Goal: Task Accomplishment & Management: Use online tool/utility

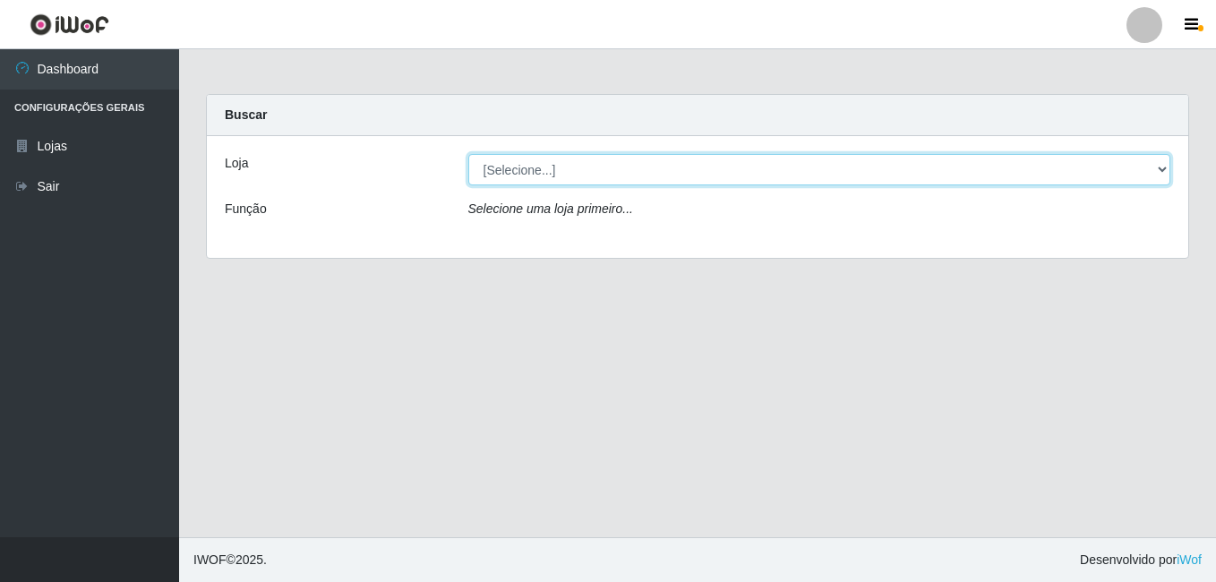
click at [593, 174] on select "[Selecione...] Ajubá Mercado" at bounding box center [819, 169] width 703 height 31
select select "402"
click at [468, 154] on select "[Selecione...] Ajubá Mercado" at bounding box center [819, 169] width 703 height 31
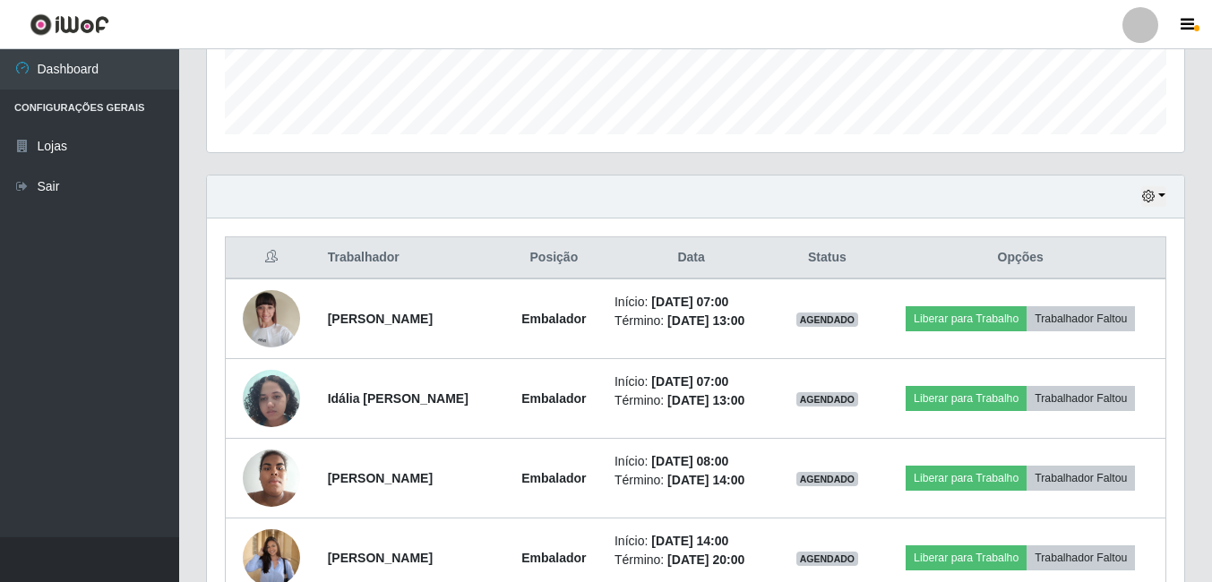
scroll to position [537, 0]
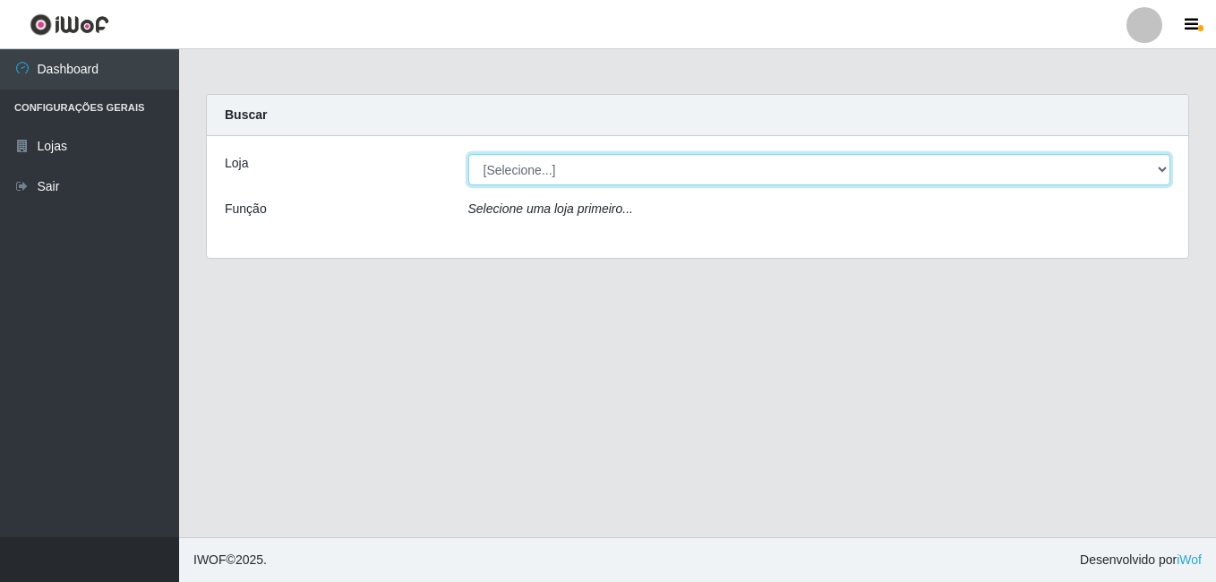
click at [630, 172] on select "[Selecione...] Ajubá Mercado" at bounding box center [819, 169] width 703 height 31
select select "402"
click at [468, 154] on select "[Selecione...] Ajubá Mercado" at bounding box center [819, 169] width 703 height 31
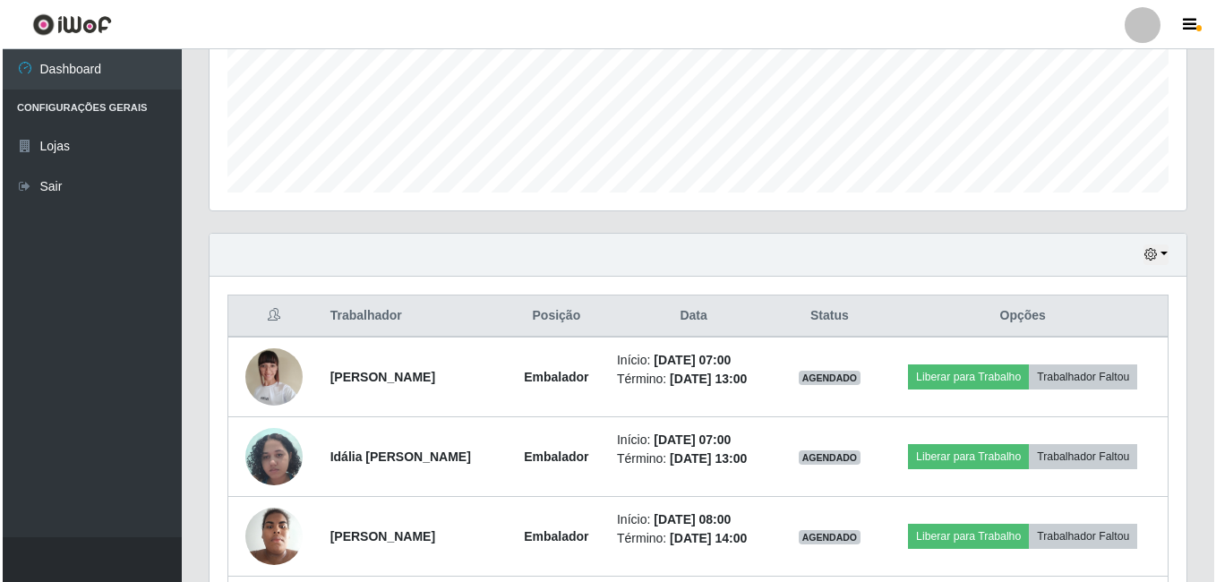
scroll to position [537, 0]
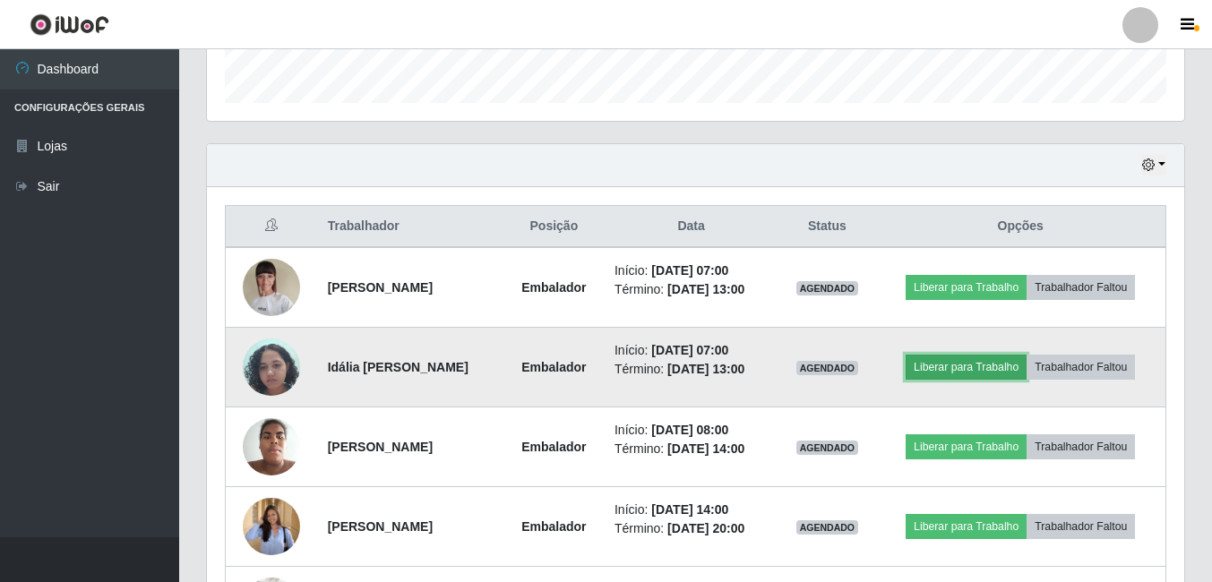
click at [978, 370] on button "Liberar para Trabalho" at bounding box center [965, 367] width 121 height 25
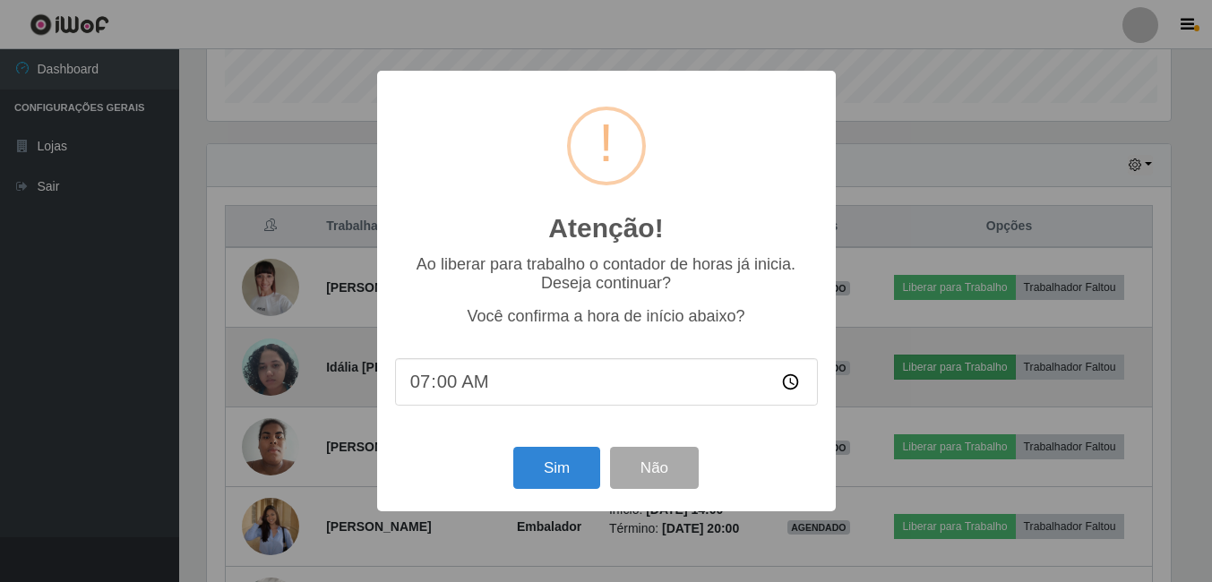
scroll to position [372, 968]
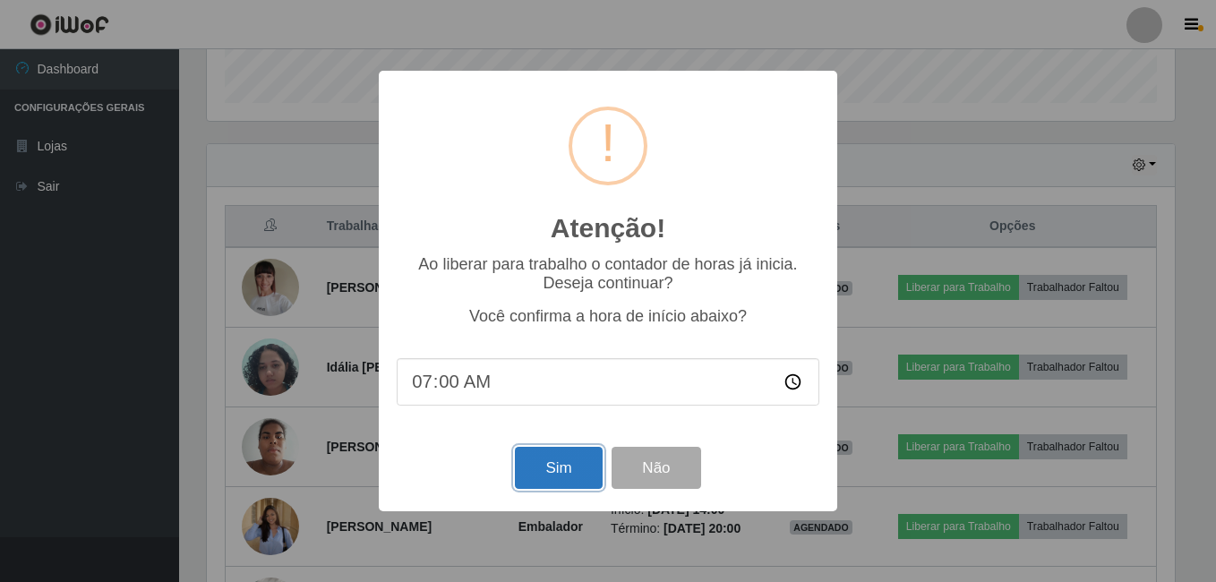
click at [558, 466] on button "Sim" at bounding box center [558, 468] width 87 height 42
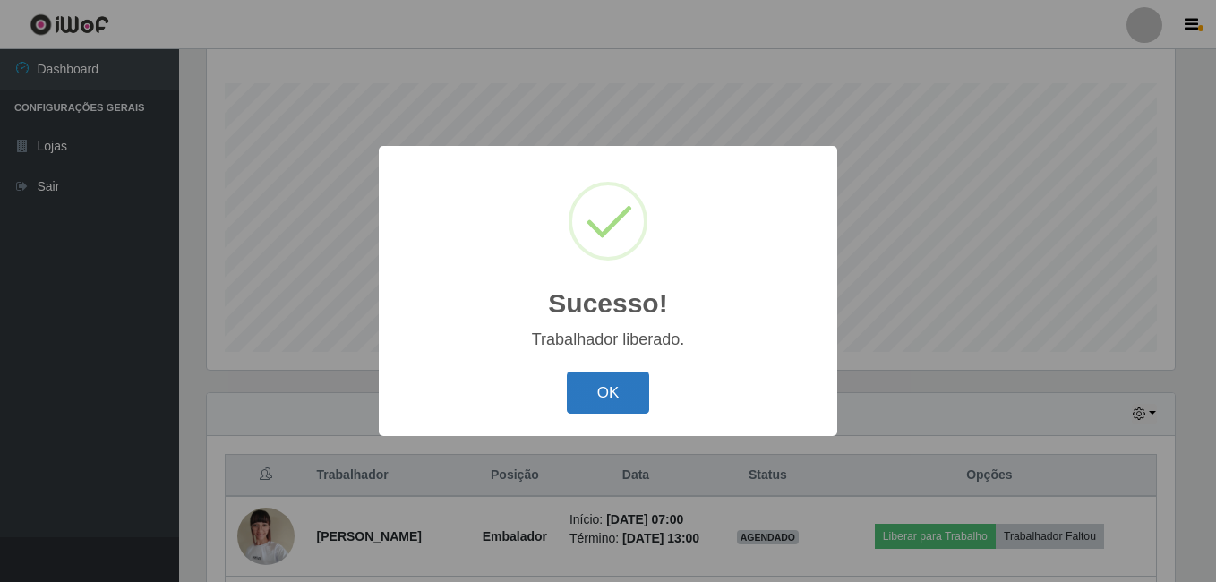
click at [600, 383] on button "OK" at bounding box center [608, 393] width 83 height 42
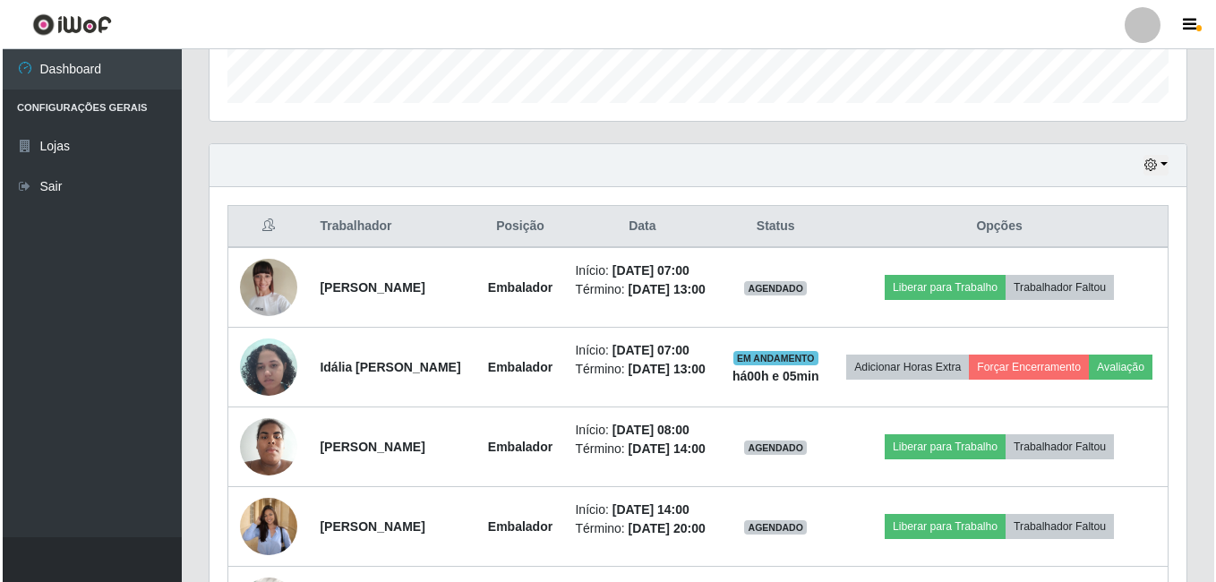
scroll to position [557, 0]
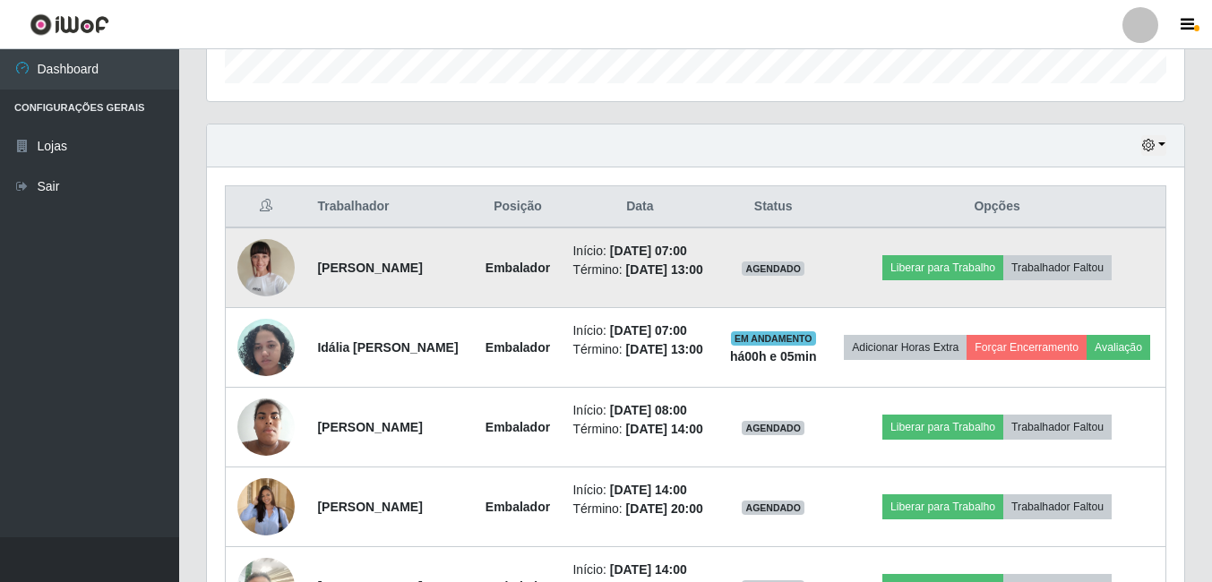
click at [274, 279] on img at bounding box center [265, 267] width 57 height 76
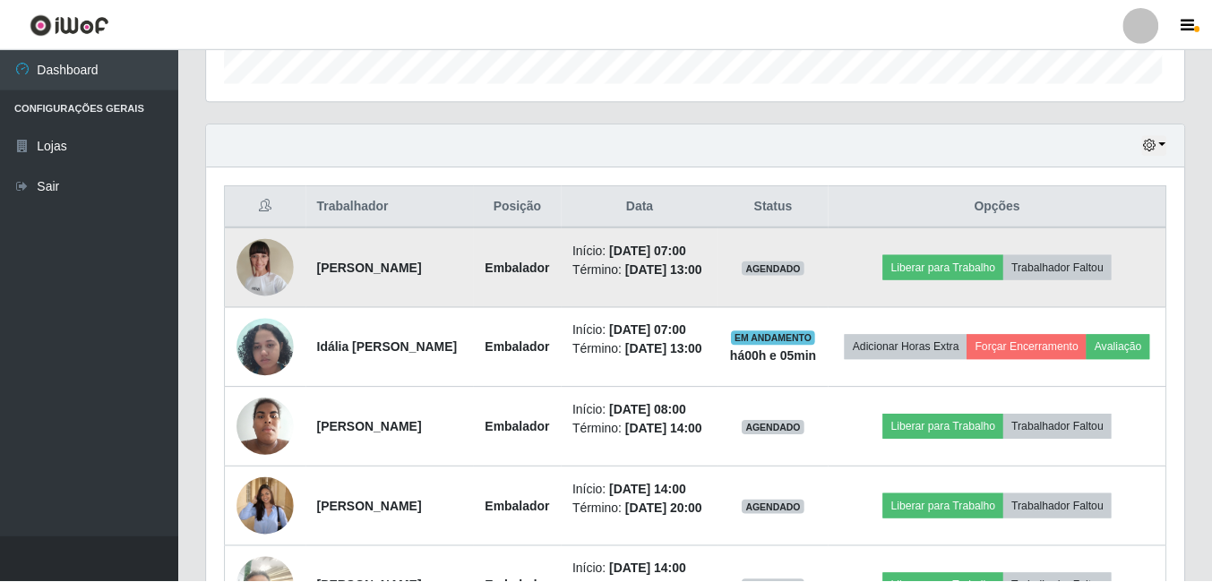
scroll to position [372, 968]
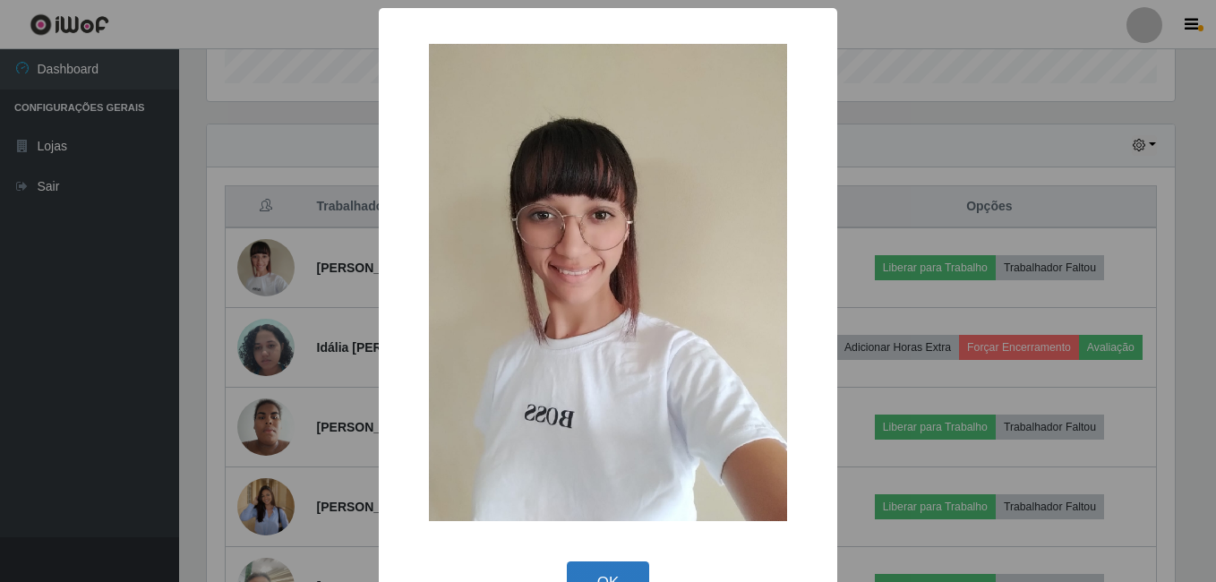
click at [590, 567] on button "OK" at bounding box center [608, 583] width 83 height 42
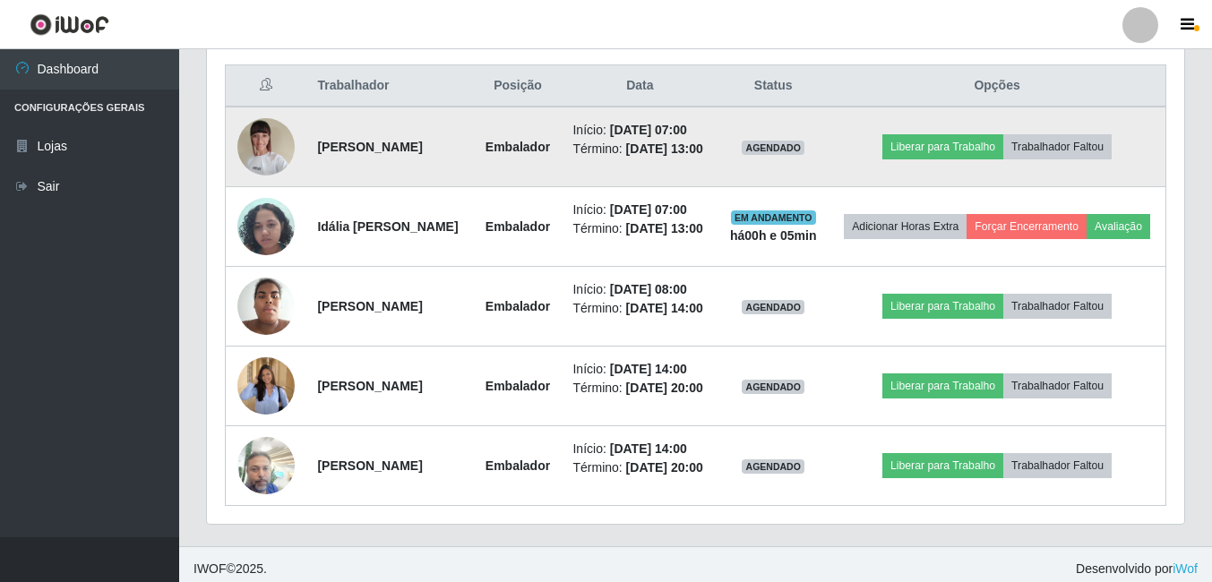
scroll to position [647, 0]
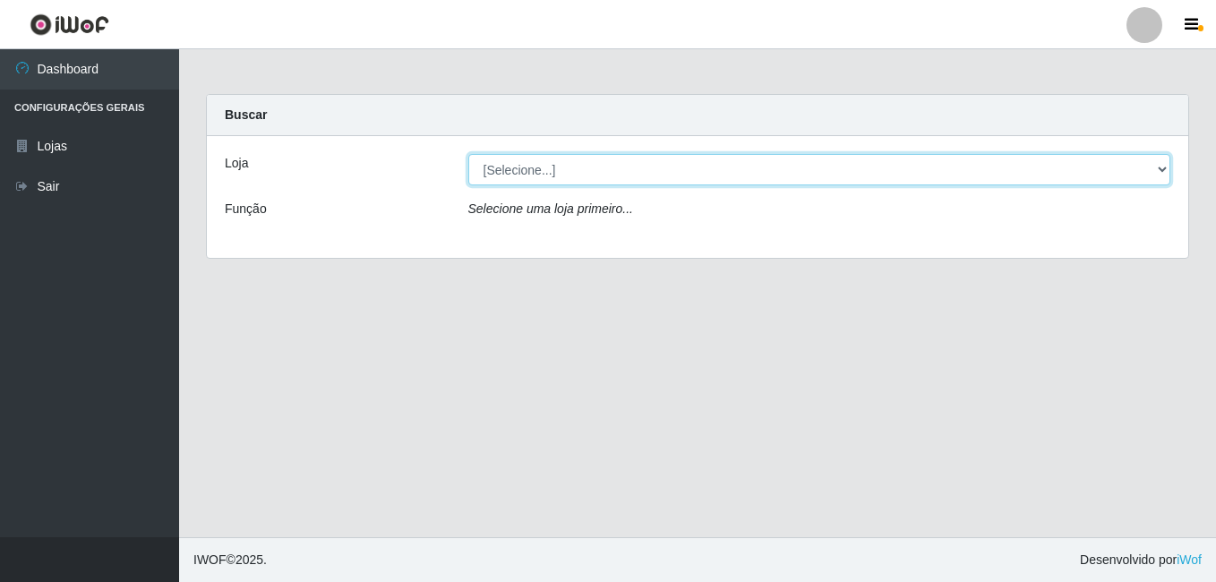
click at [686, 170] on select "[Selecione...] Ajubá Mercado" at bounding box center [819, 169] width 703 height 31
select select "402"
click at [468, 154] on select "[Selecione...] Ajubá Mercado" at bounding box center [819, 169] width 703 height 31
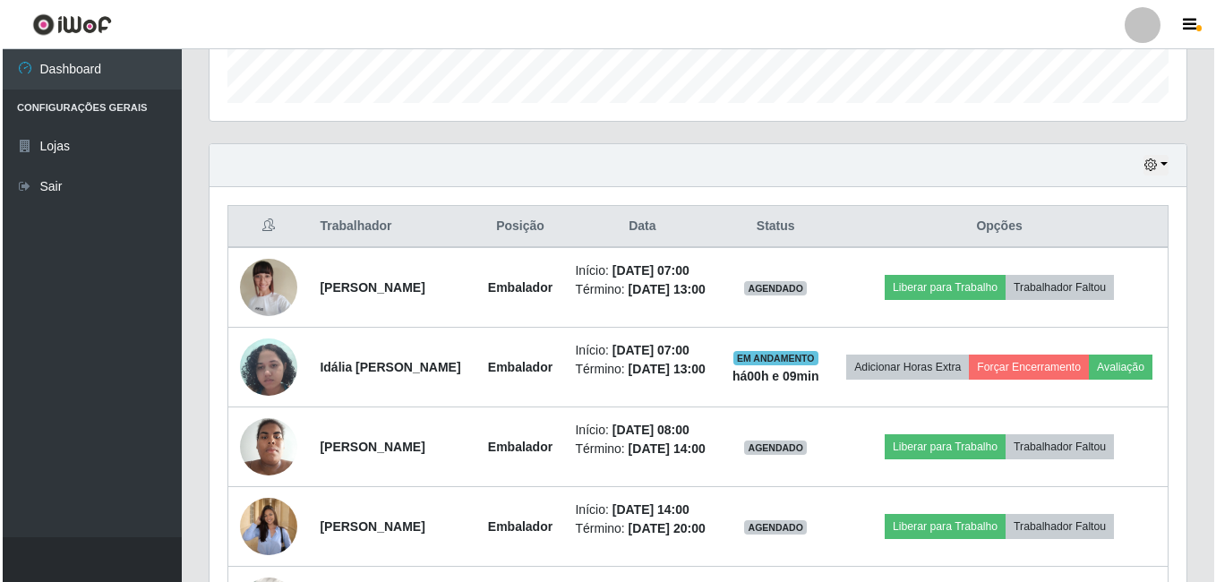
scroll to position [627, 0]
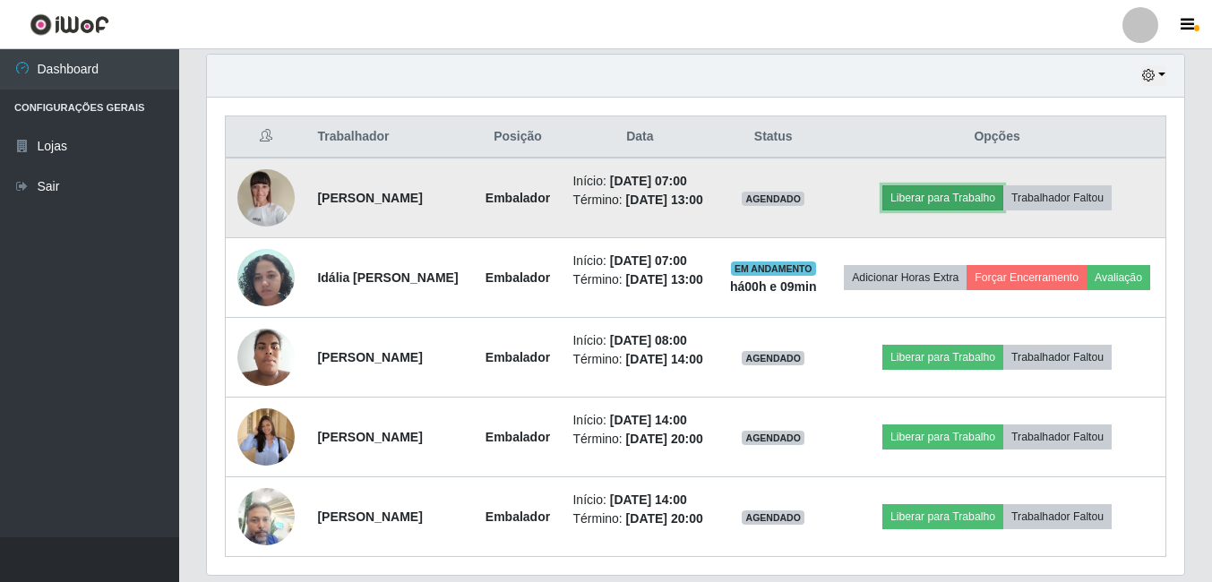
click at [976, 196] on button "Liberar para Trabalho" at bounding box center [942, 197] width 121 height 25
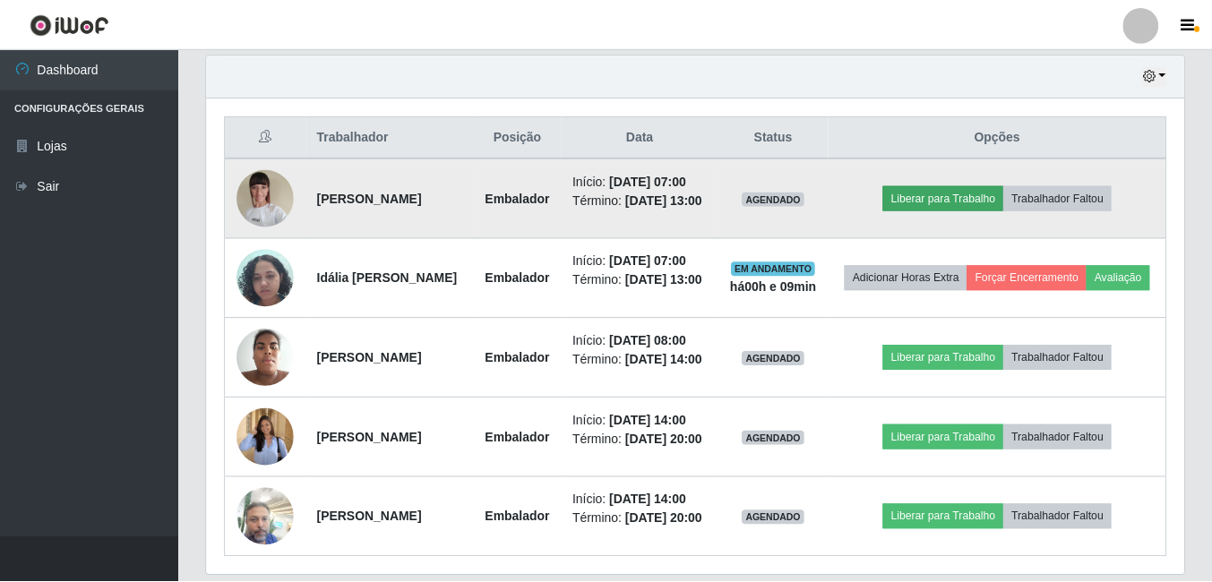
scroll to position [372, 968]
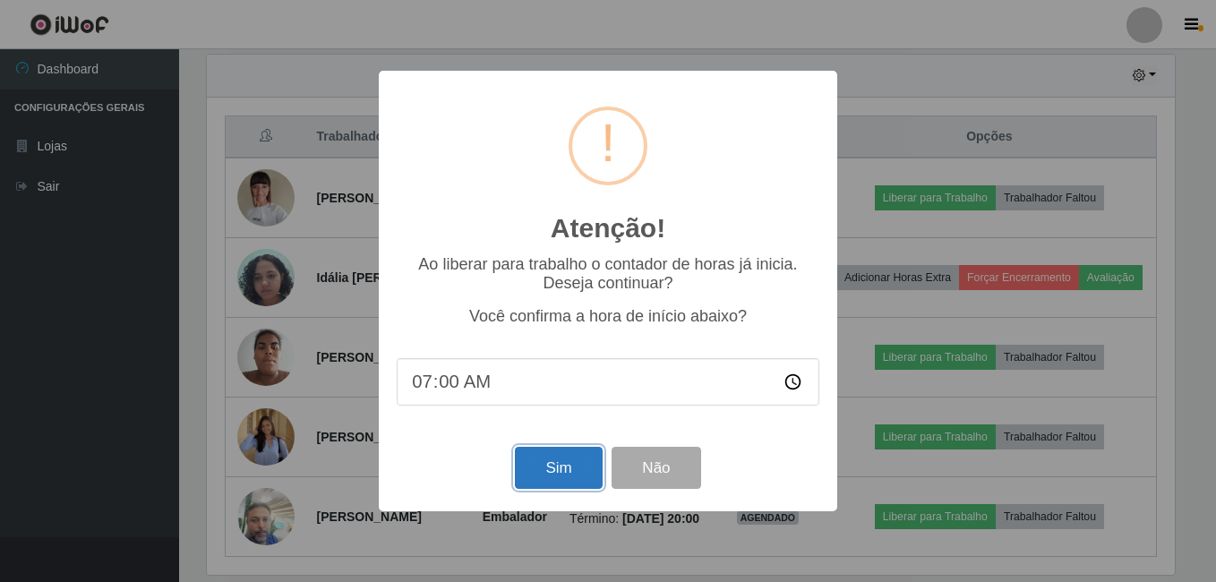
click at [571, 464] on button "Sim" at bounding box center [558, 468] width 87 height 42
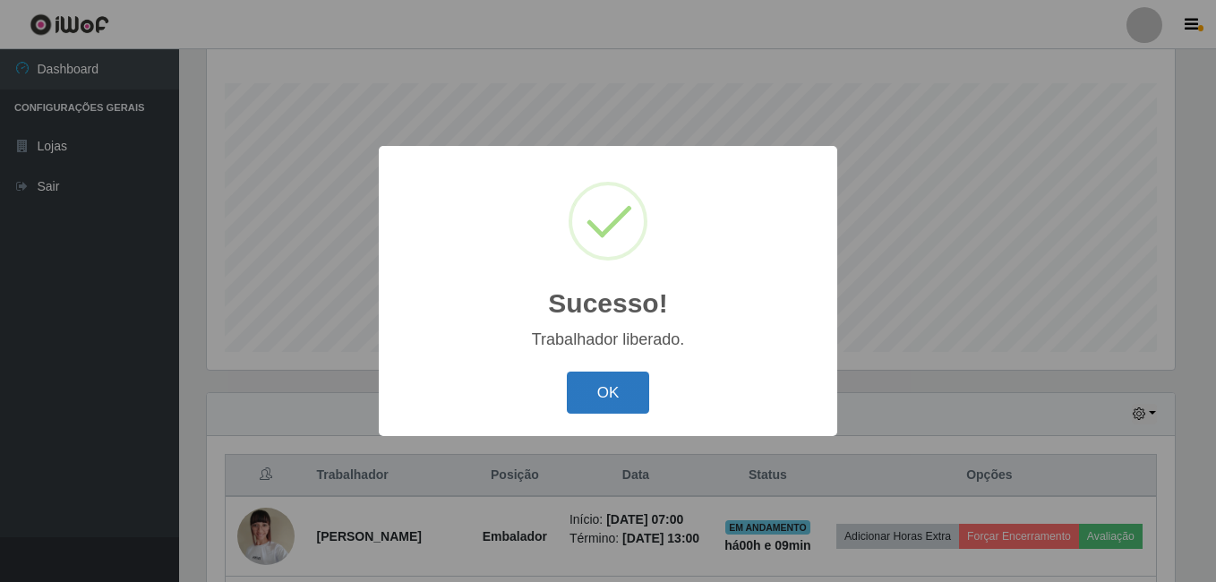
click at [585, 394] on button "OK" at bounding box center [608, 393] width 83 height 42
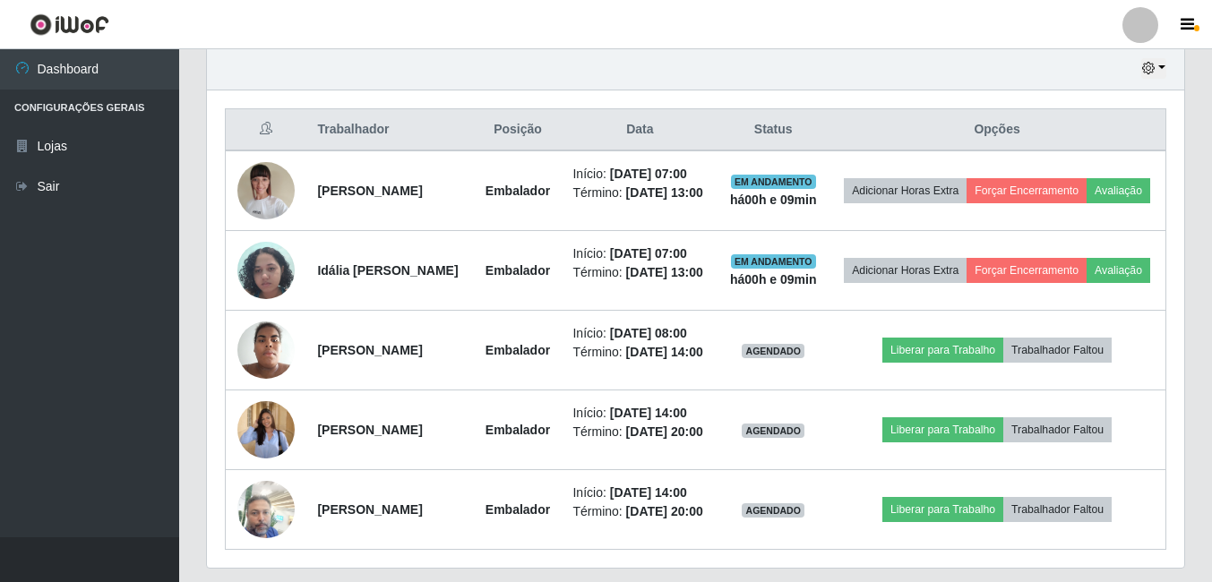
scroll to position [647, 0]
